Goal: Transaction & Acquisition: Purchase product/service

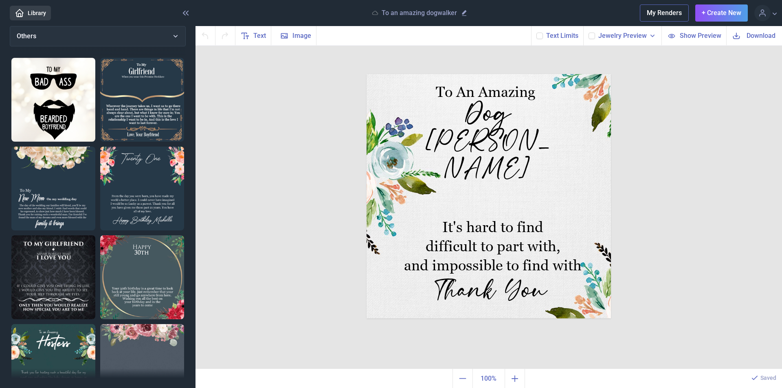
scroll to position [263, 0]
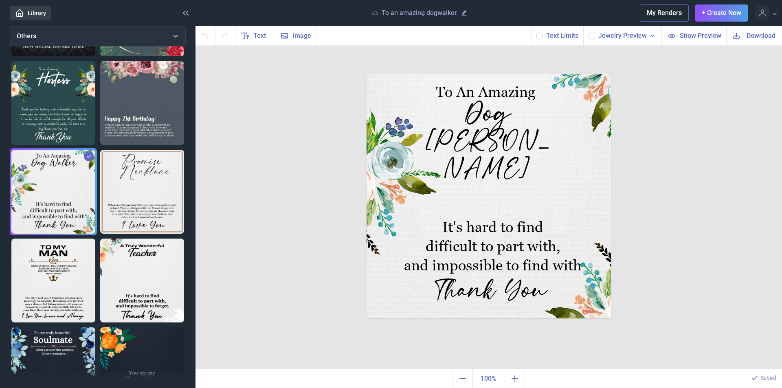
click at [63, 92] on img at bounding box center [53, 103] width 84 height 84
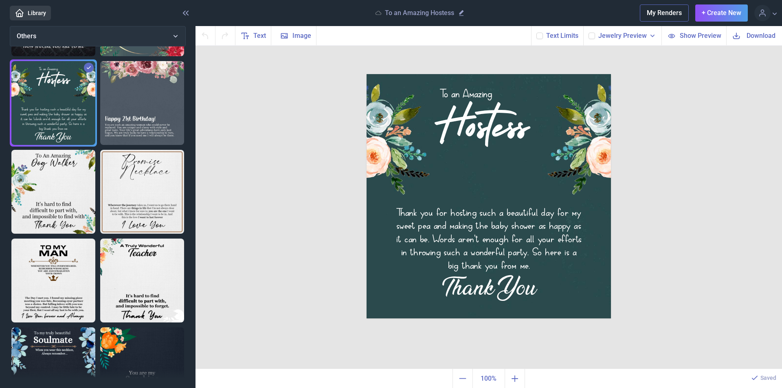
click at [53, 257] on img at bounding box center [53, 281] width 84 height 84
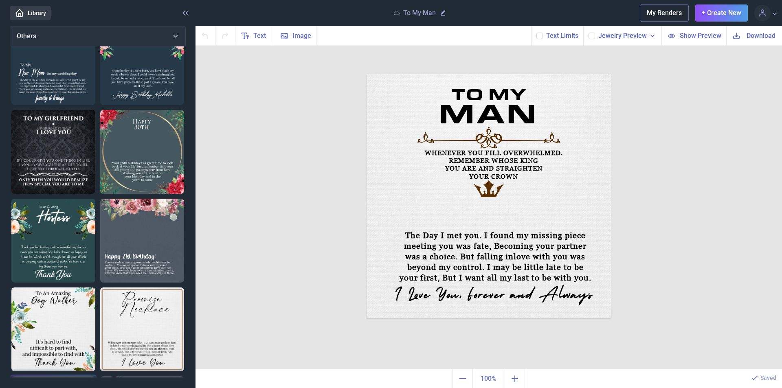
scroll to position [100, 0]
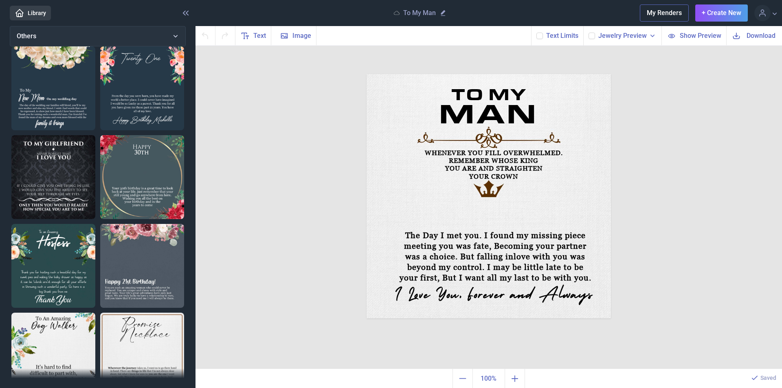
click at [48, 171] on img at bounding box center [53, 177] width 84 height 84
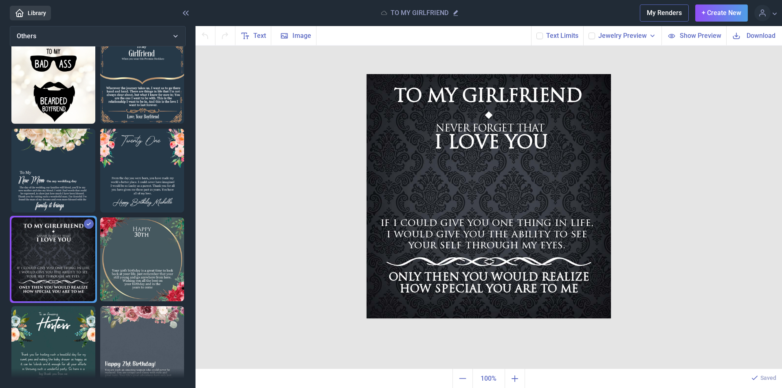
scroll to position [0, 0]
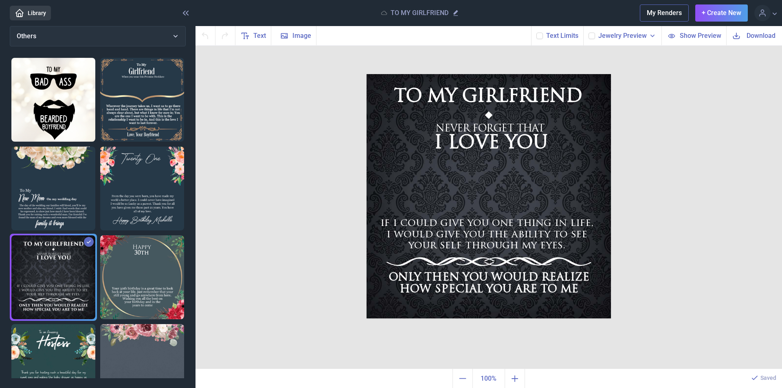
click at [68, 95] on img at bounding box center [53, 100] width 84 height 84
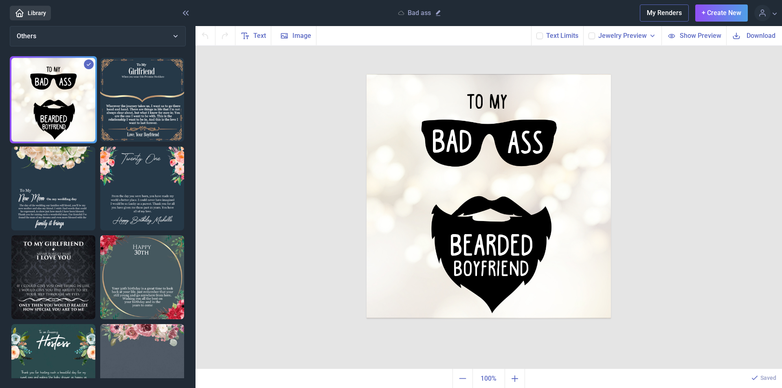
click at [140, 91] on img at bounding box center [142, 100] width 84 height 84
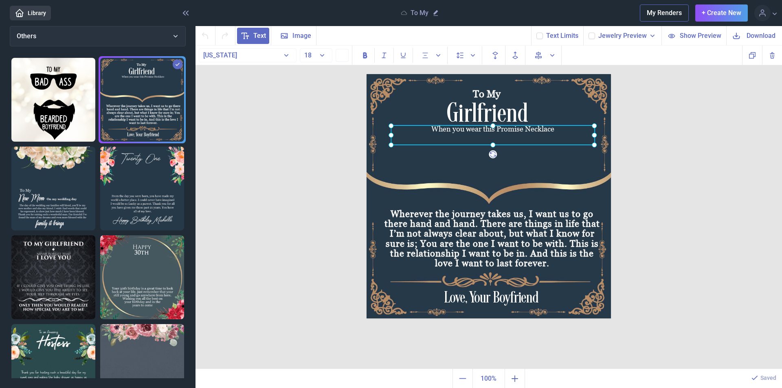
click at [367, 74] on div "When you wear this Promise Necklace" at bounding box center [367, 74] width 0 height 0
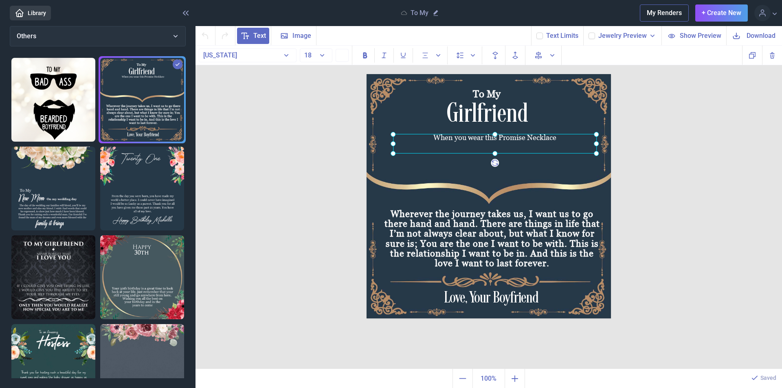
drag, startPoint x: 433, startPoint y: 131, endPoint x: 435, endPoint y: 140, distance: 8.8
click at [435, 140] on div at bounding box center [495, 144] width 204 height 20
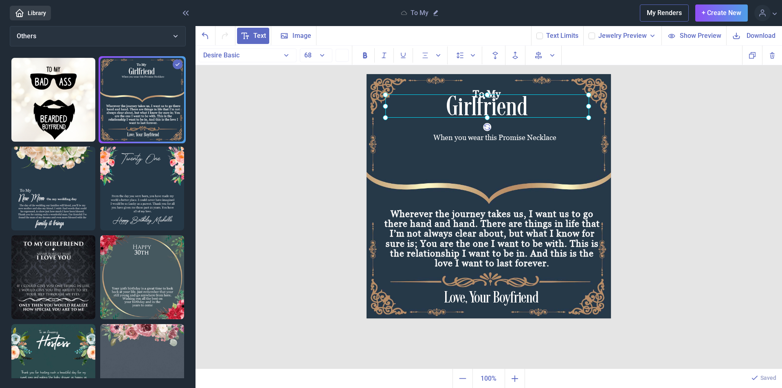
drag, startPoint x: 506, startPoint y: 121, endPoint x: 505, endPoint y: 114, distance: 6.5
click at [367, 74] on div "Girlfriend" at bounding box center [367, 74] width 0 height 0
click at [505, 114] on div at bounding box center [487, 106] width 204 height 23
click at [175, 35] on button "Others" at bounding box center [98, 36] width 176 height 20
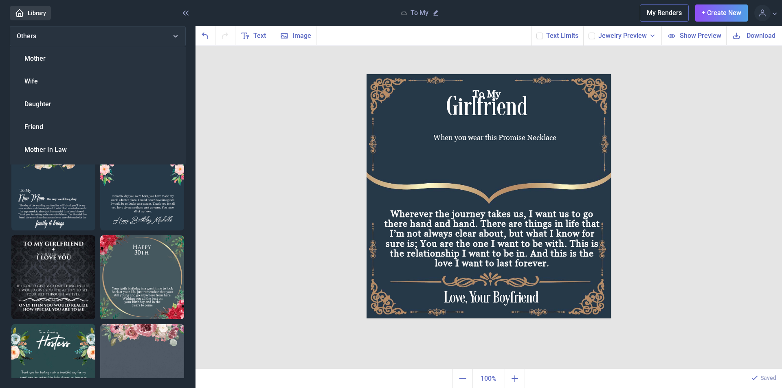
click at [80, 367] on div "Cuban Chain" at bounding box center [98, 378] width 176 height 23
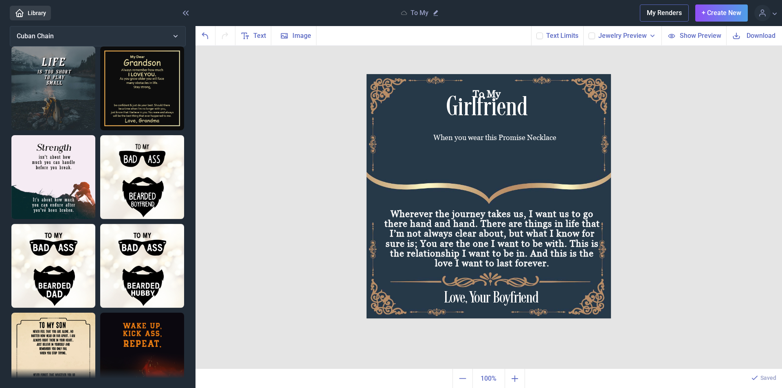
scroll to position [380, 0]
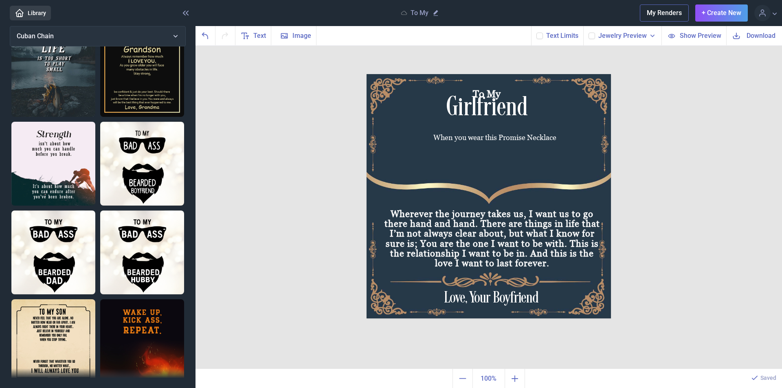
click at [144, 310] on img at bounding box center [142, 341] width 84 height 84
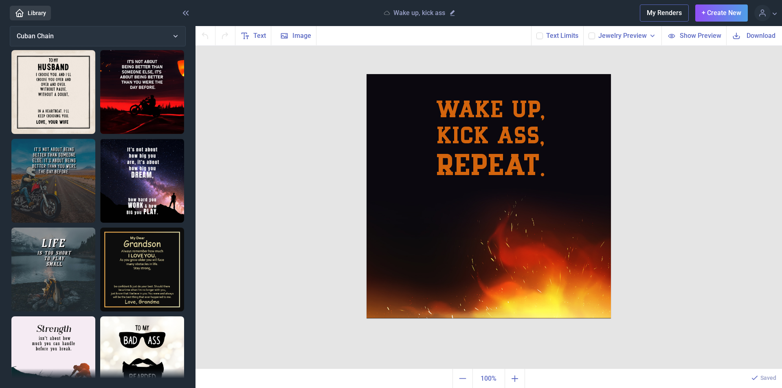
scroll to position [244, 0]
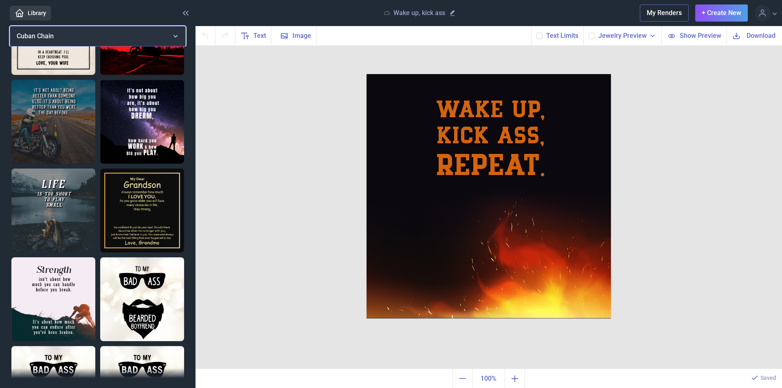
click at [176, 37] on button "Cuban Chain" at bounding box center [98, 36] width 176 height 20
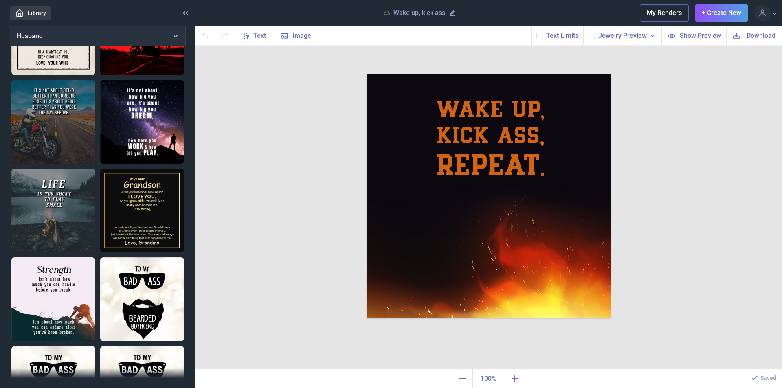
scroll to position [33, 0]
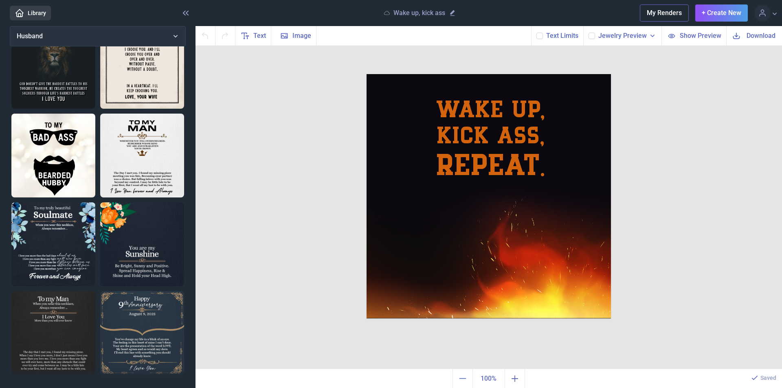
click at [132, 310] on img at bounding box center [142, 333] width 84 height 84
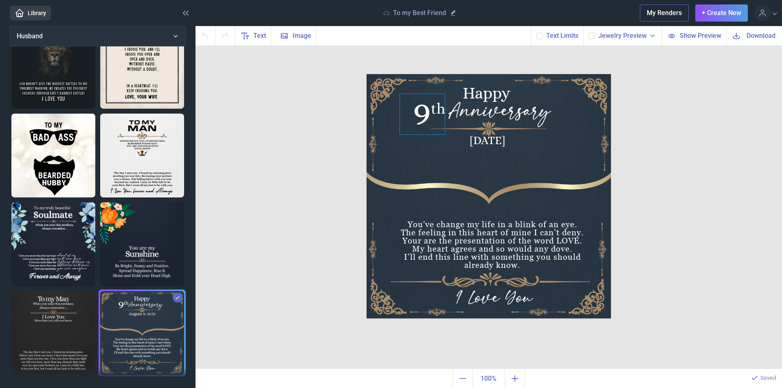
click at [424, 74] on div "9" at bounding box center [489, 74] width 244 height 0
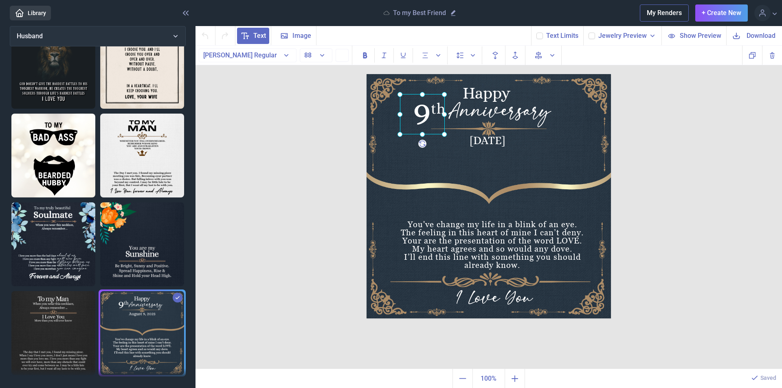
click at [424, 114] on div at bounding box center [422, 114] width 45 height 40
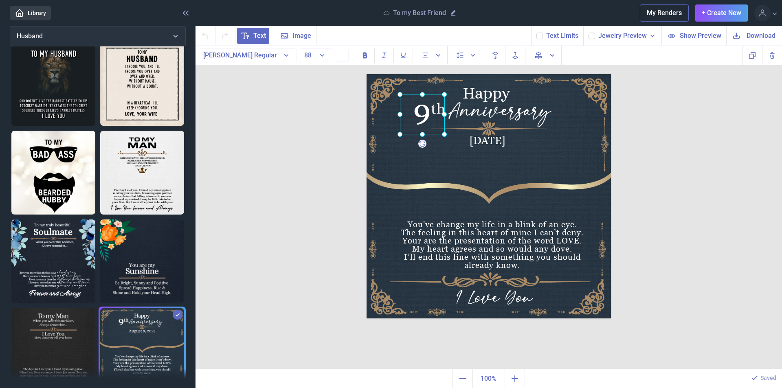
scroll to position [0, 0]
